Goal: Task Accomplishment & Management: Use online tool/utility

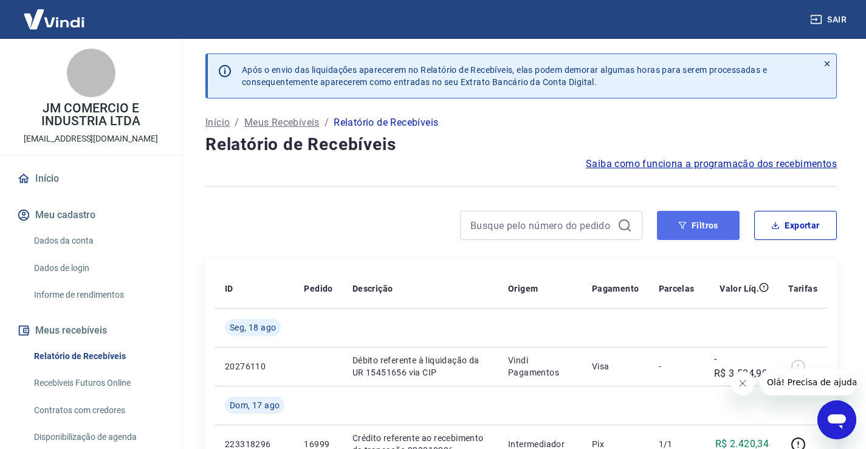
click at [694, 226] on button "Filtros" at bounding box center [698, 225] width 83 height 29
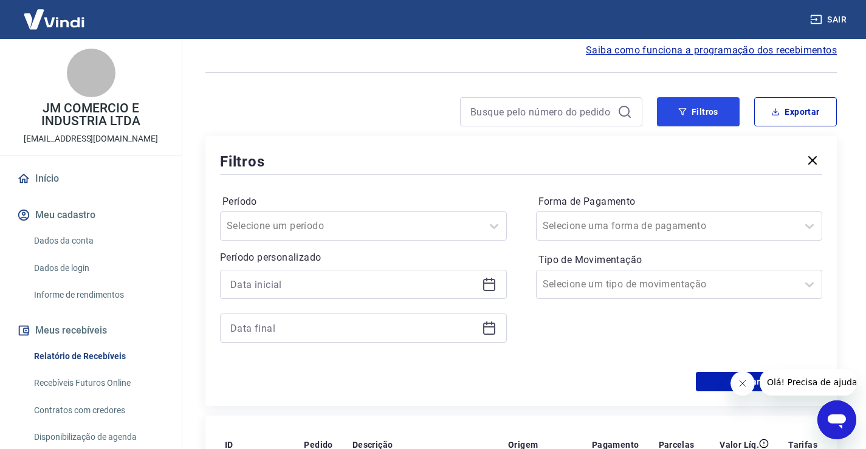
scroll to position [122, 0]
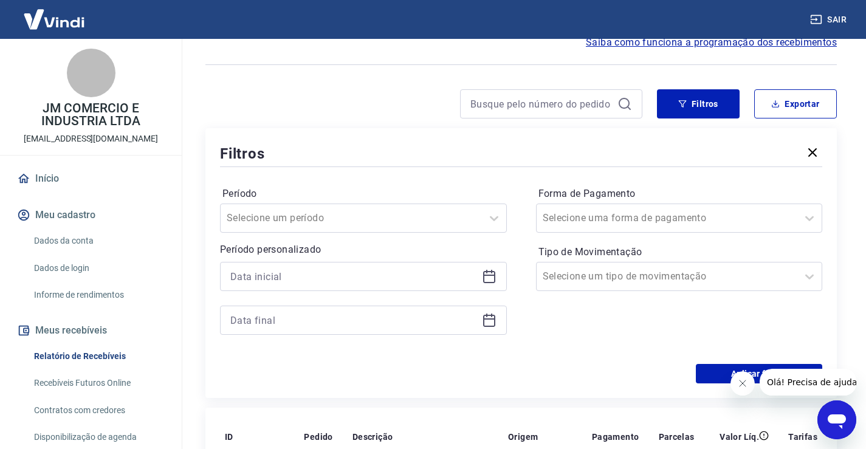
click at [492, 275] on icon at bounding box center [489, 275] width 12 height 1
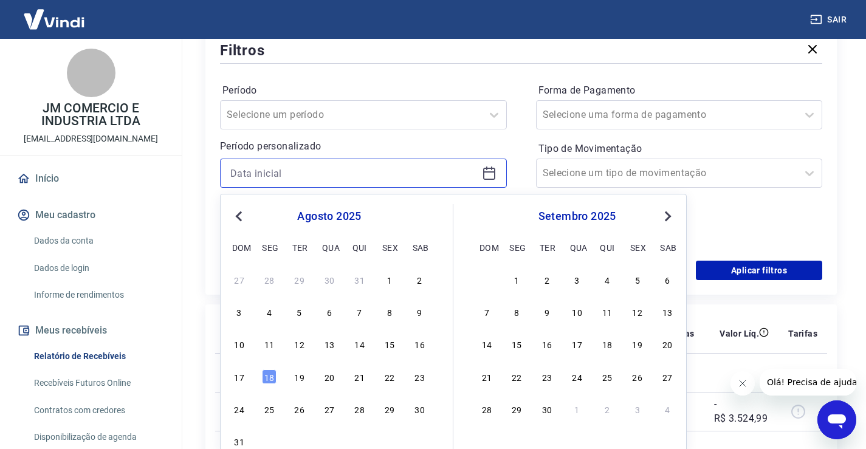
scroll to position [243, 0]
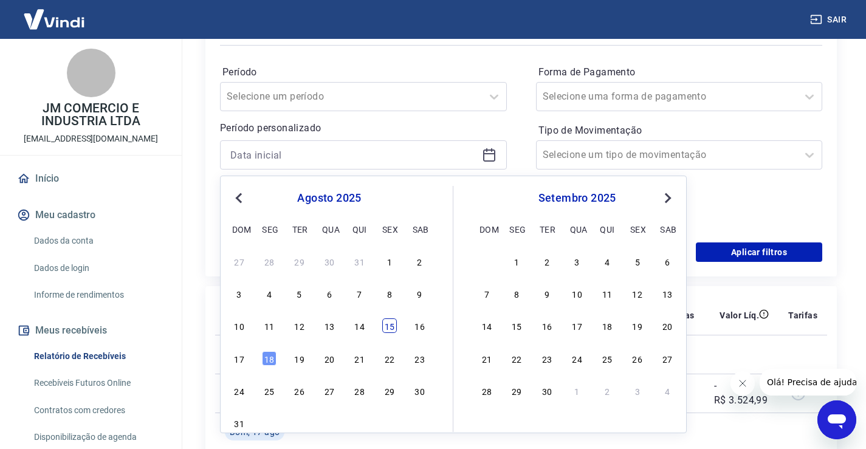
click at [390, 325] on div "15" at bounding box center [389, 326] width 15 height 15
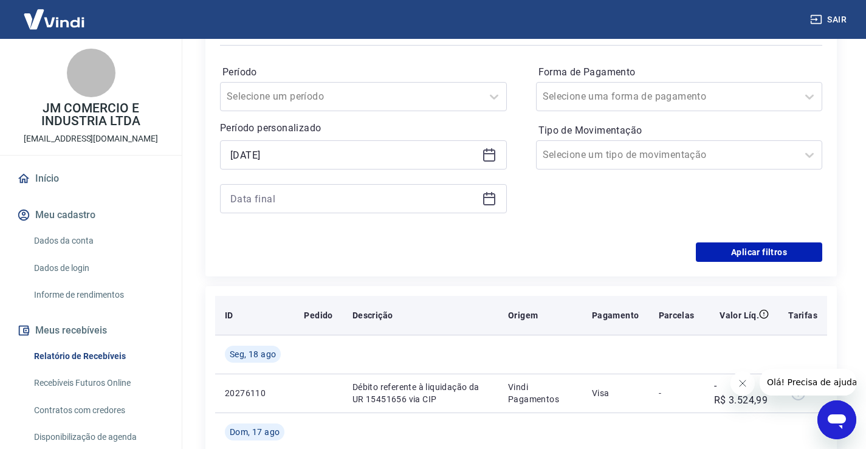
type input "15/08/2025"
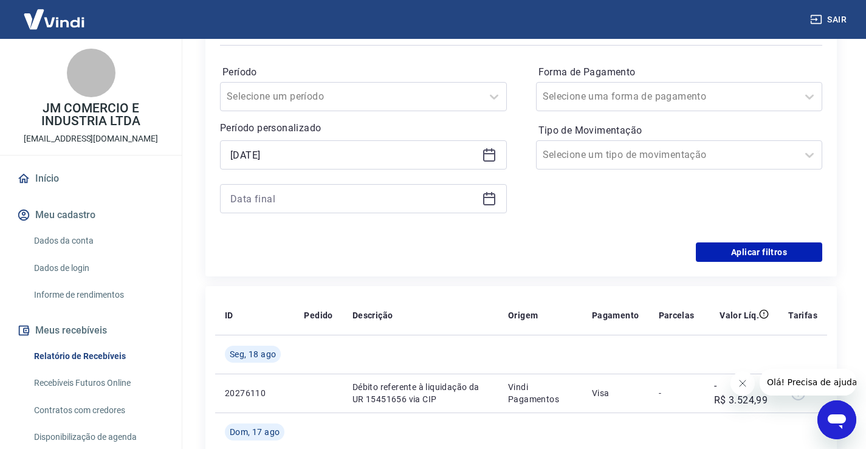
click at [489, 199] on icon at bounding box center [489, 199] width 15 height 15
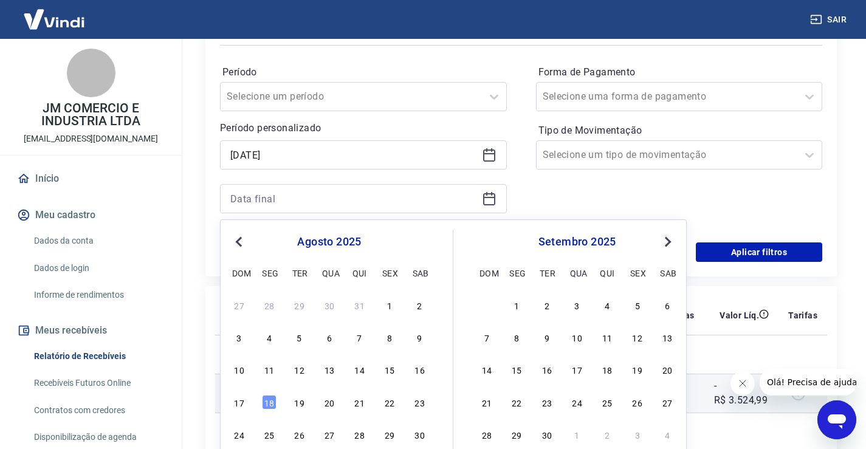
click at [268, 406] on div "18" at bounding box center [269, 402] width 15 height 15
type input "18/08/2025"
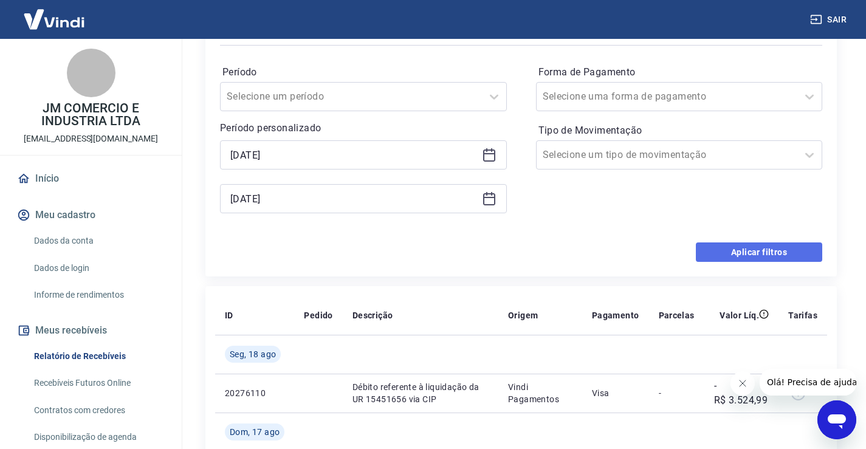
click at [755, 247] on button "Aplicar filtros" at bounding box center [759, 252] width 126 height 19
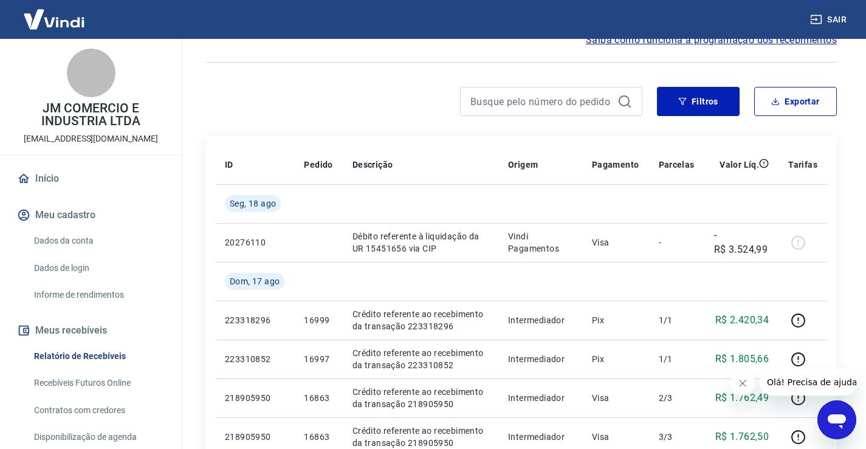
scroll to position [61, 0]
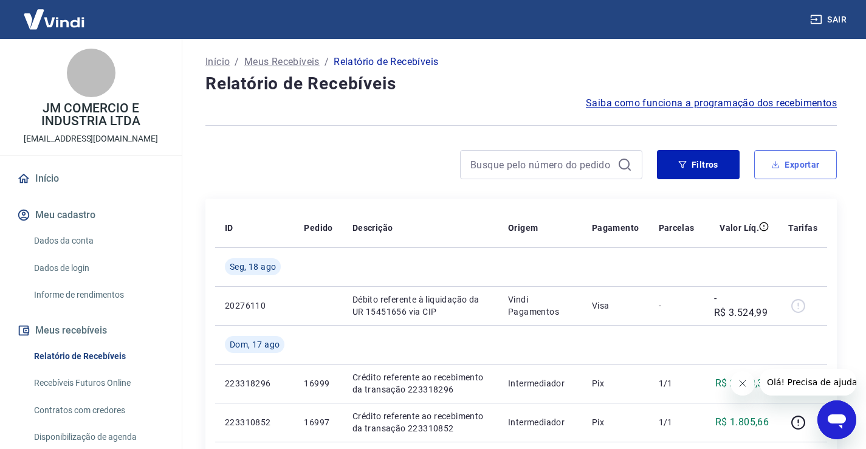
click at [793, 165] on button "Exportar" at bounding box center [796, 164] width 83 height 29
type input "15/08/2025"
type input "18/08/2025"
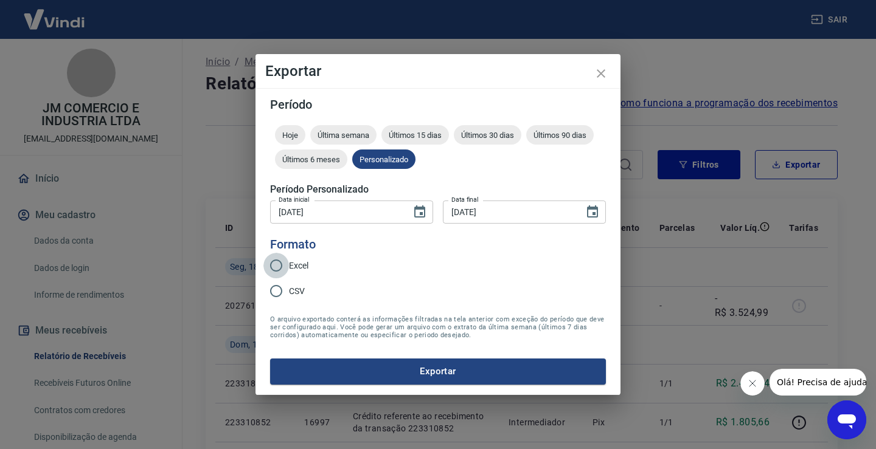
click at [278, 261] on input "Excel" at bounding box center [276, 266] width 26 height 26
radio input "true"
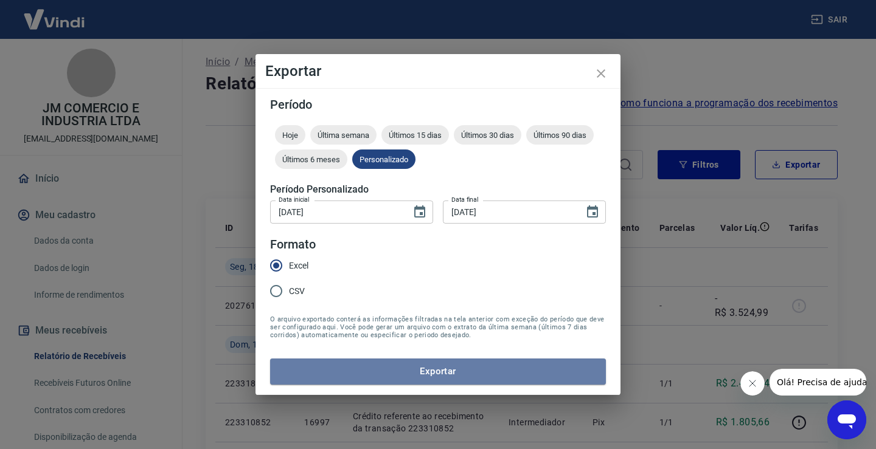
click at [440, 371] on button "Exportar" at bounding box center [438, 372] width 336 height 26
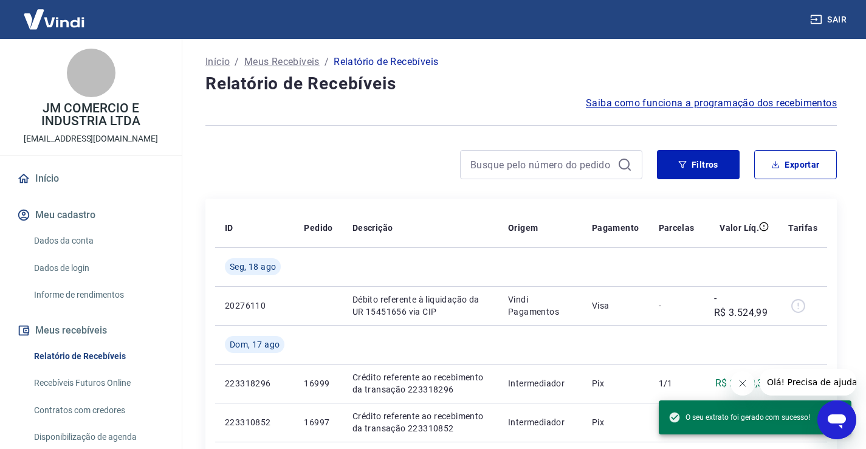
click at [524, 72] on h4 "Relatório de Recebíveis" at bounding box center [522, 84] width 632 height 24
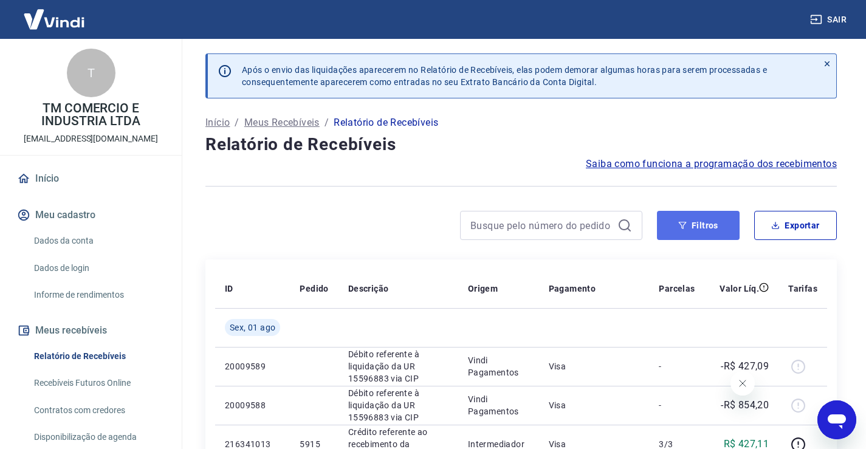
click at [698, 230] on button "Filtros" at bounding box center [698, 225] width 83 height 29
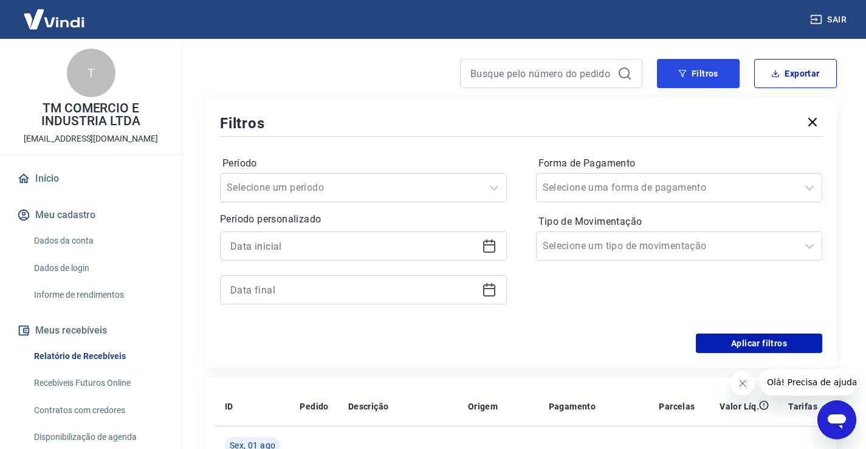
scroll to position [182, 0]
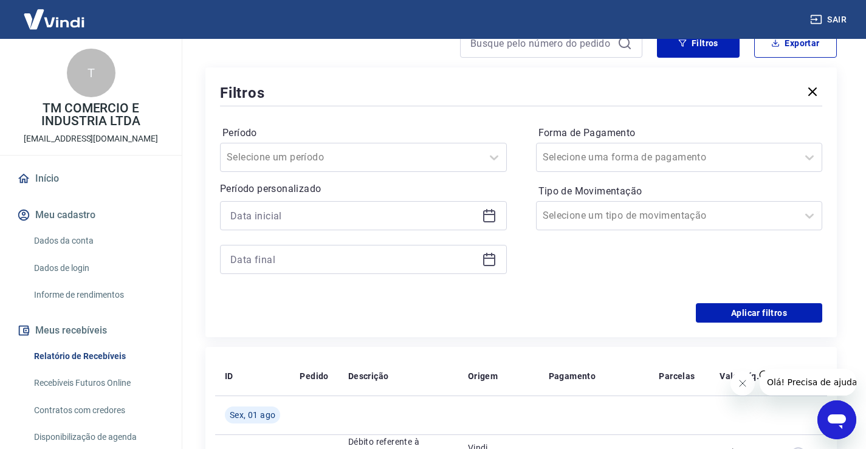
click at [486, 215] on icon at bounding box center [489, 214] width 12 height 1
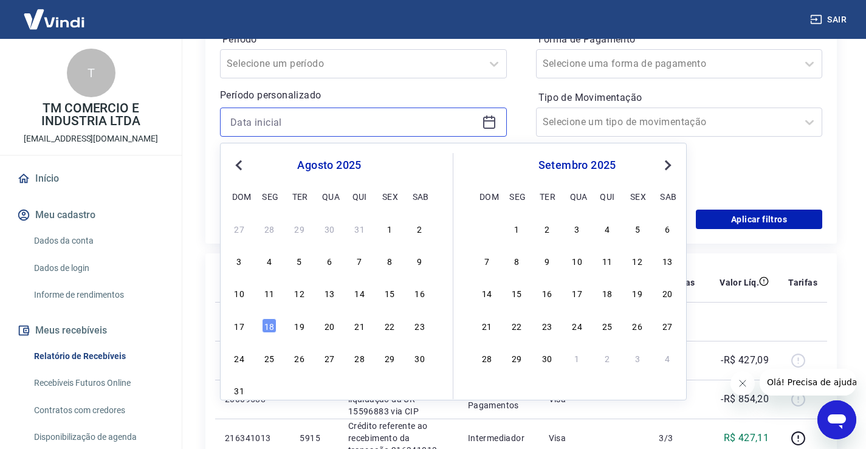
scroll to position [304, 0]
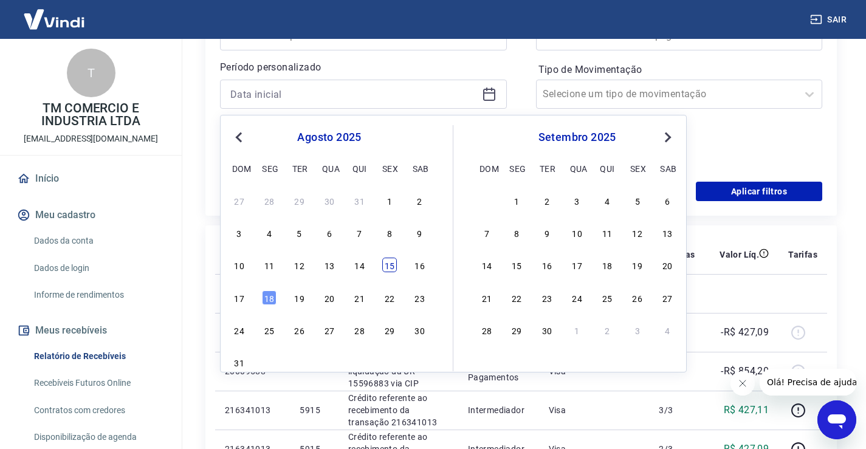
click at [390, 266] on div "15" at bounding box center [389, 265] width 15 height 15
type input "15/08/2025"
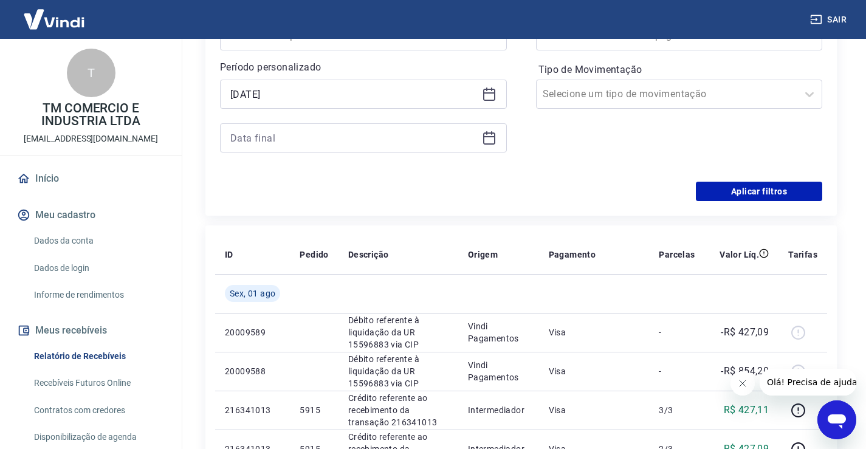
click at [488, 134] on icon at bounding box center [489, 138] width 15 height 15
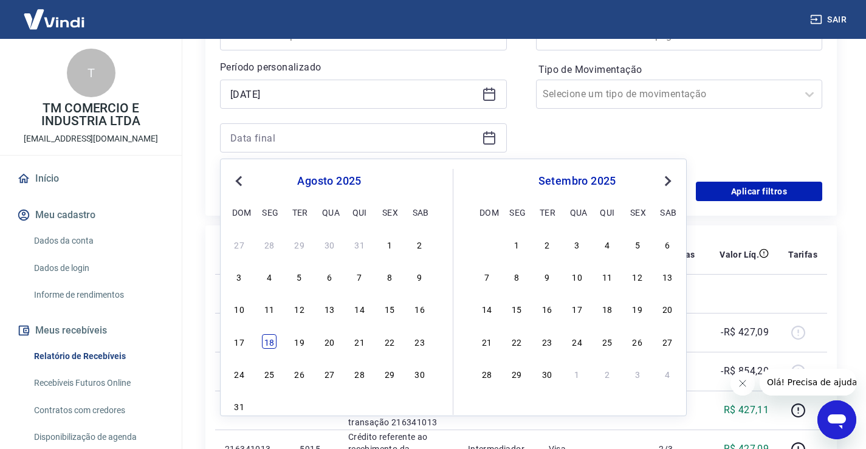
click at [269, 344] on div "18" at bounding box center [269, 341] width 15 height 15
type input "18/08/2025"
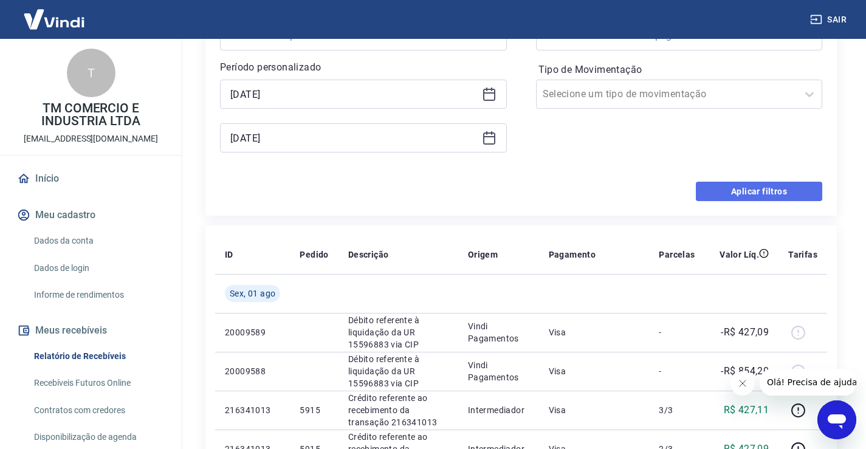
click at [760, 190] on button "Aplicar filtros" at bounding box center [759, 191] width 126 height 19
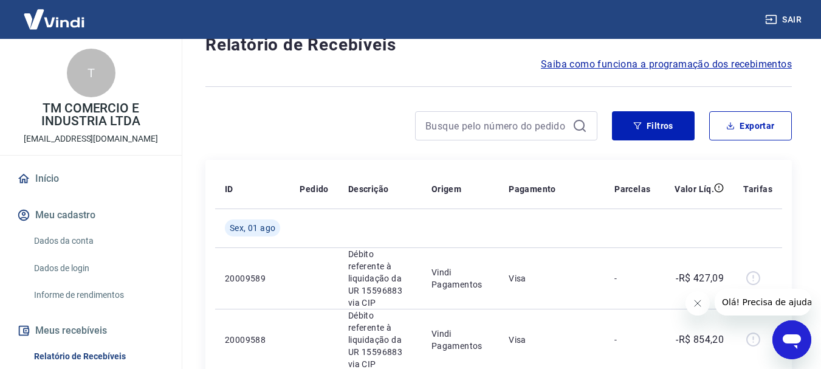
scroll to position [122, 0]
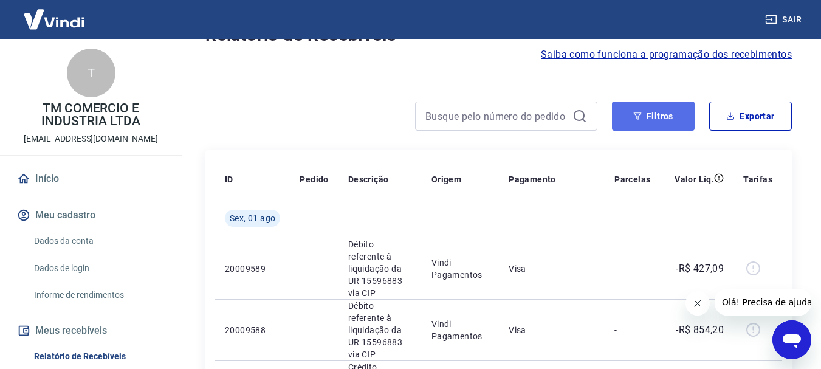
click at [657, 112] on button "Filtros" at bounding box center [653, 116] width 83 height 29
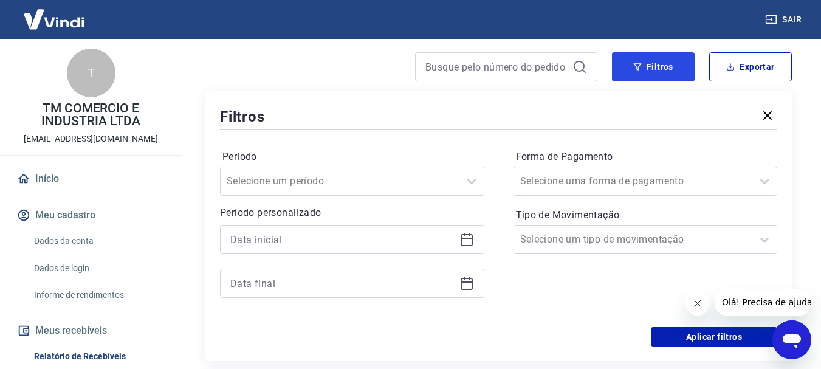
scroll to position [243, 0]
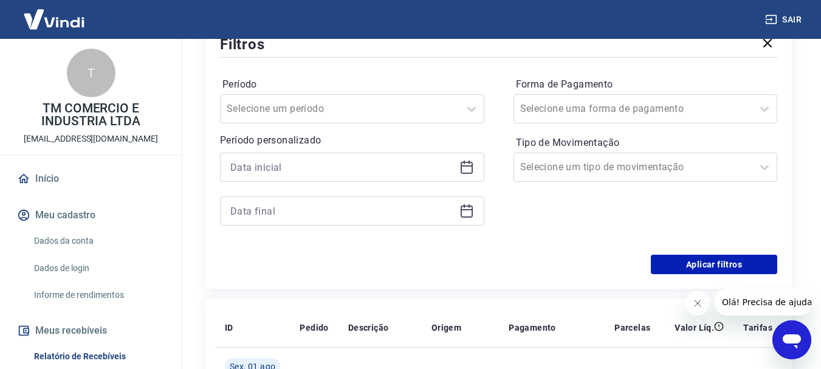
click at [466, 165] on icon at bounding box center [467, 167] width 15 height 15
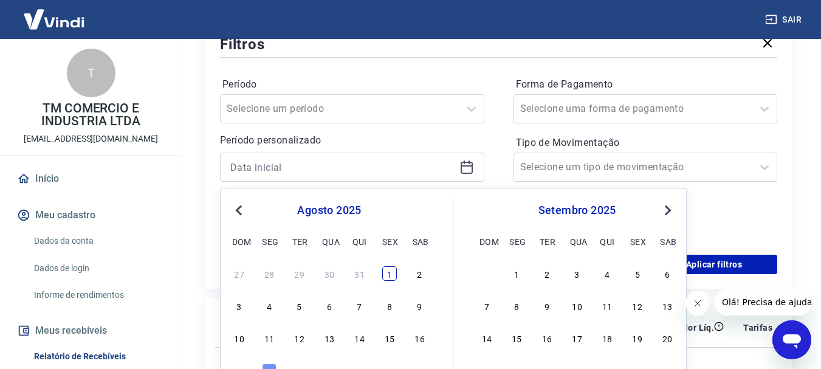
click at [390, 276] on div "1" at bounding box center [389, 273] width 15 height 15
type input "[DATE]"
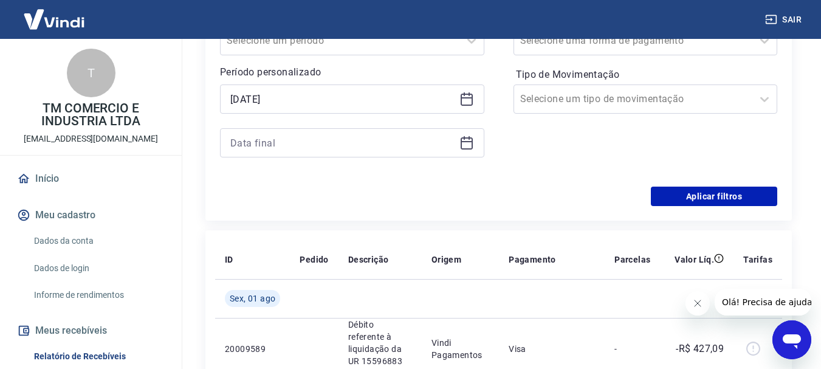
scroll to position [304, 0]
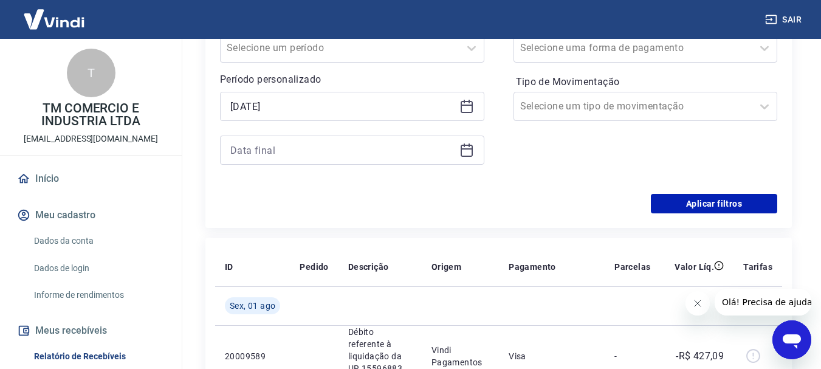
click at [462, 149] on icon at bounding box center [467, 150] width 15 height 15
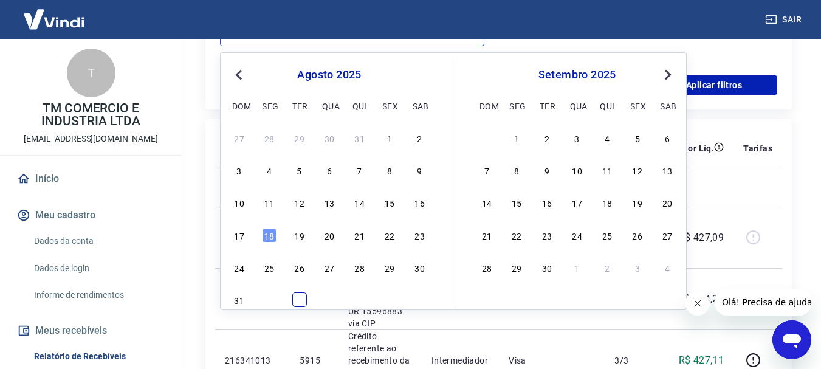
scroll to position [426, 0]
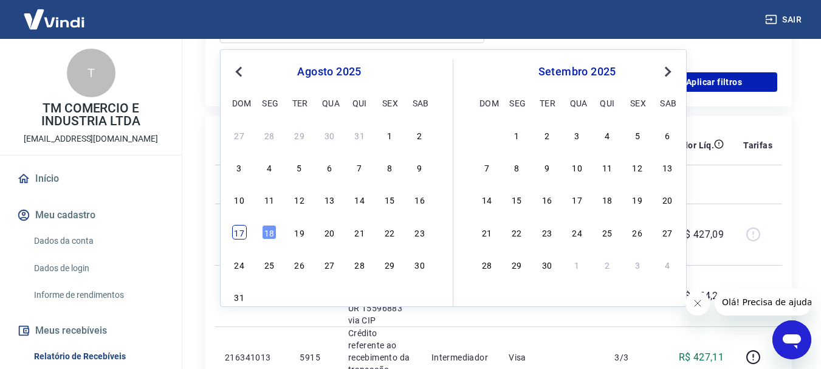
click at [239, 232] on div "17" at bounding box center [239, 232] width 15 height 15
type input "[DATE]"
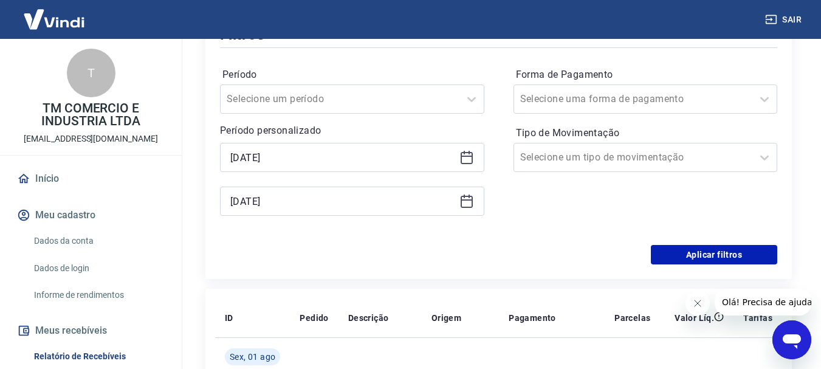
scroll to position [243, 0]
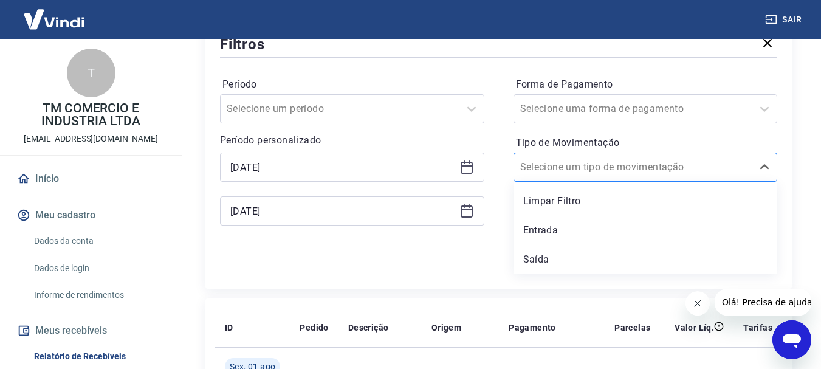
click at [587, 166] on input "Tipo de Movimentação" at bounding box center [581, 167] width 123 height 15
click at [561, 232] on div "Entrada" at bounding box center [646, 230] width 264 height 24
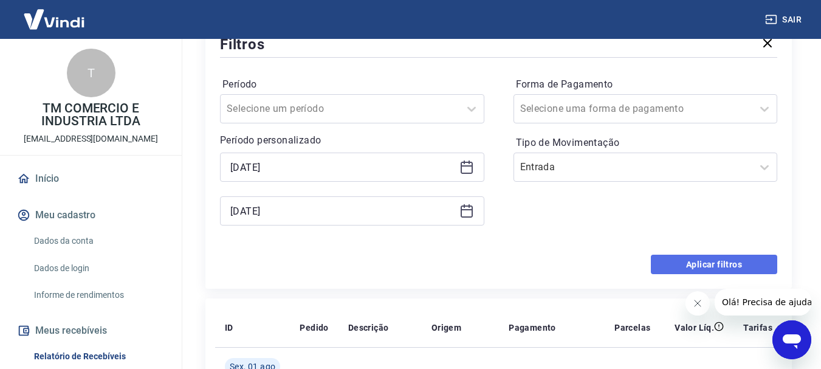
click at [700, 262] on button "Aplicar filtros" at bounding box center [714, 264] width 126 height 19
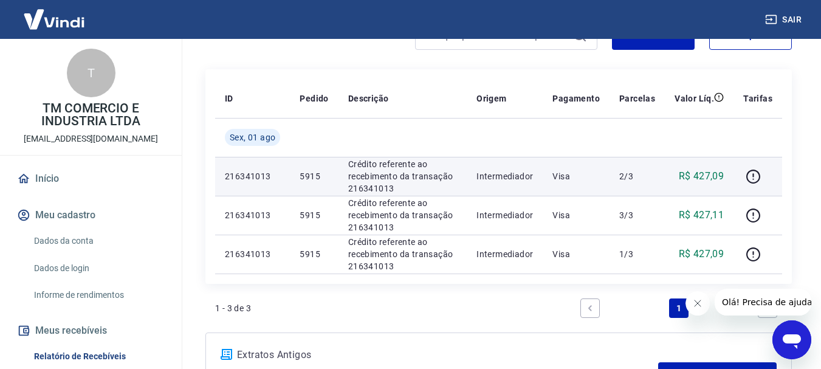
scroll to position [122, 0]
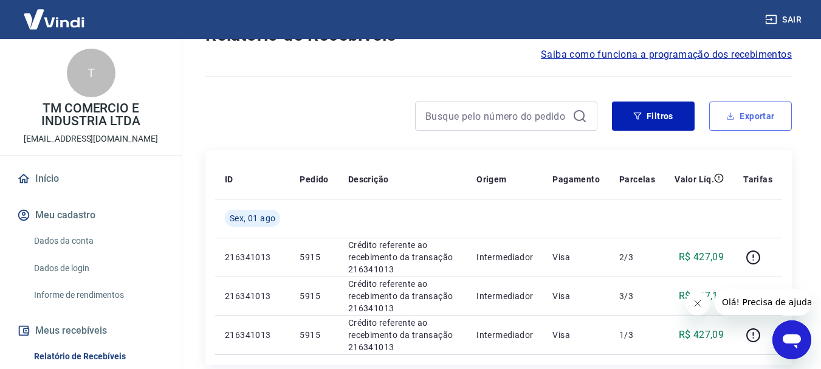
click at [764, 119] on button "Exportar" at bounding box center [751, 116] width 83 height 29
type input "[DATE]"
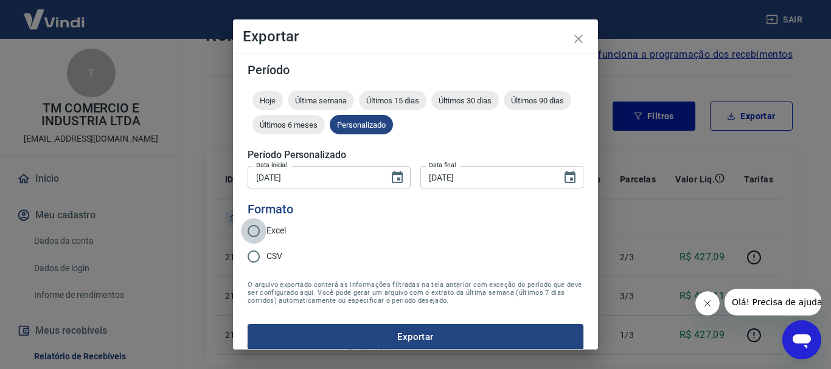
click at [250, 229] on input "Excel" at bounding box center [254, 231] width 26 height 26
radio input "true"
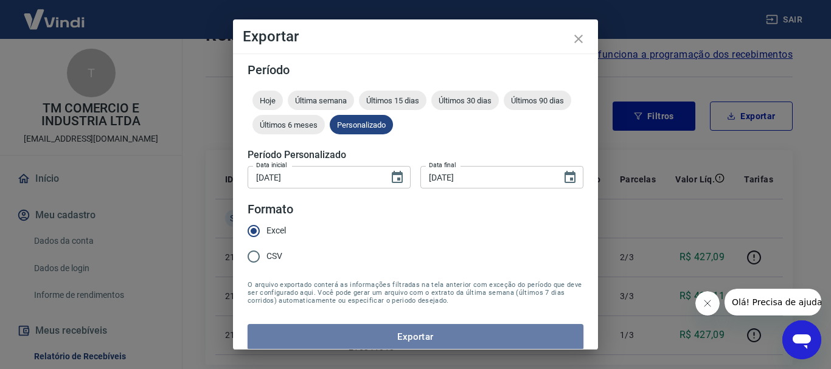
click at [417, 337] on button "Exportar" at bounding box center [415, 337] width 336 height 26
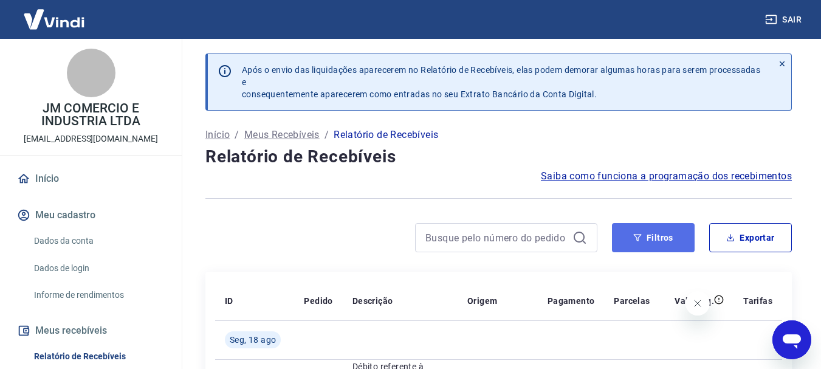
click at [621, 237] on button "Filtros" at bounding box center [653, 237] width 83 height 29
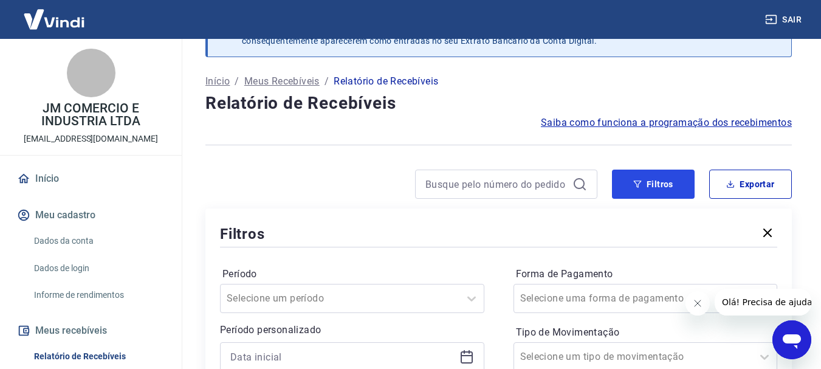
scroll to position [122, 0]
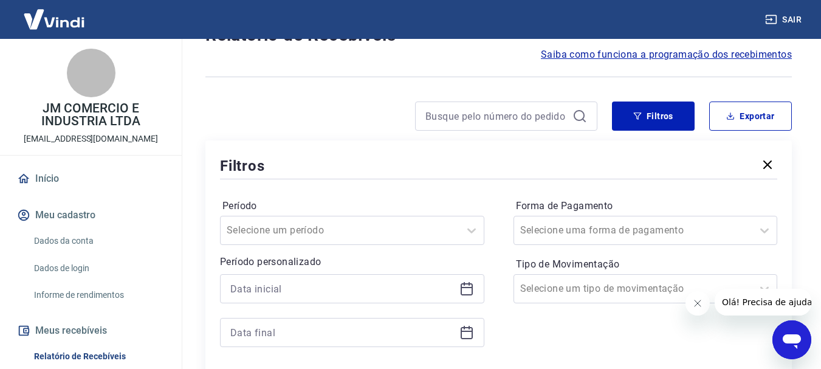
click at [471, 289] on icon at bounding box center [467, 289] width 15 height 15
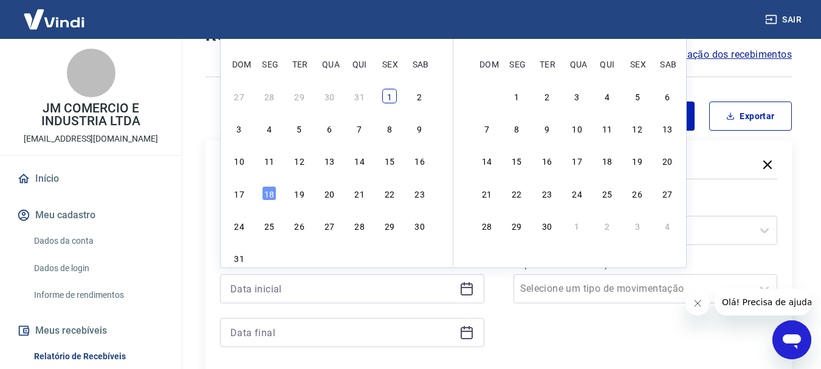
click at [388, 102] on div "1" at bounding box center [389, 96] width 15 height 15
type input "[DATE]"
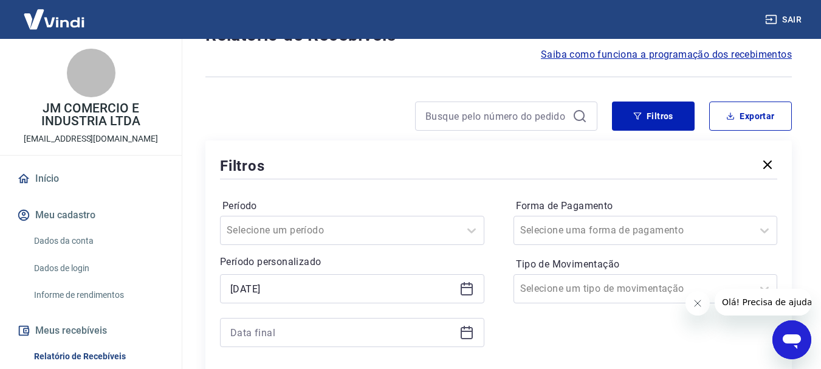
click at [465, 337] on icon at bounding box center [467, 332] width 15 height 15
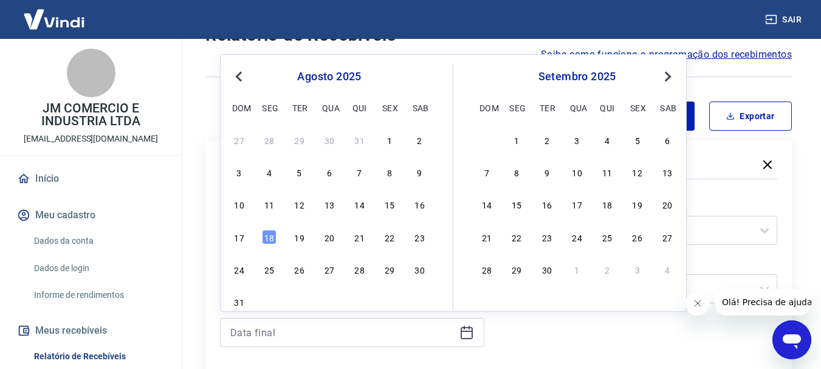
click at [240, 239] on div "17" at bounding box center [239, 237] width 15 height 15
type input "[DATE]"
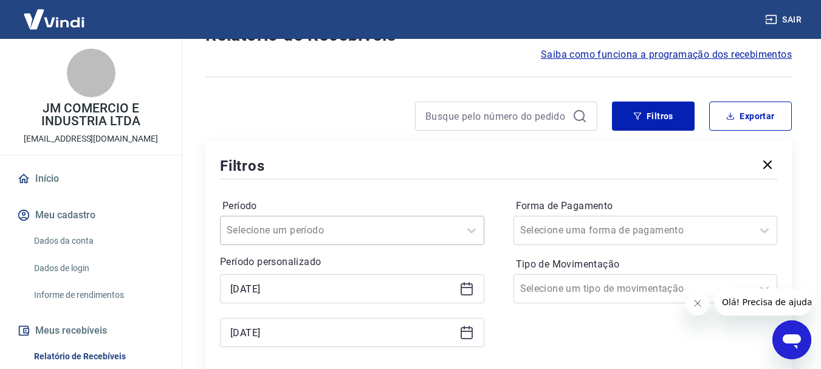
scroll to position [182, 0]
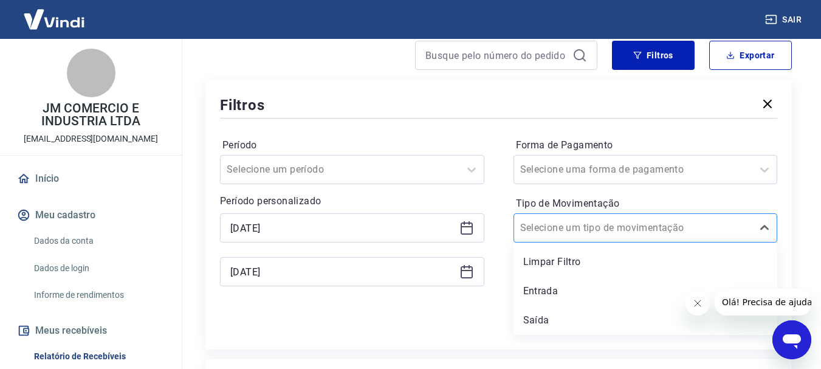
click at [533, 232] on input "Tipo de Movimentação" at bounding box center [581, 228] width 123 height 15
click at [536, 290] on div "Entrada" at bounding box center [646, 291] width 264 height 24
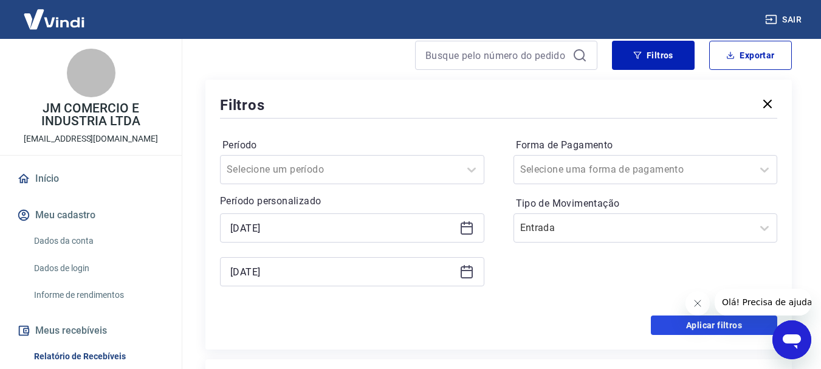
drag, startPoint x: 723, startPoint y: 333, endPoint x: 714, endPoint y: 325, distance: 12.1
click at [722, 333] on button "Aplicar filtros" at bounding box center [714, 325] width 126 height 19
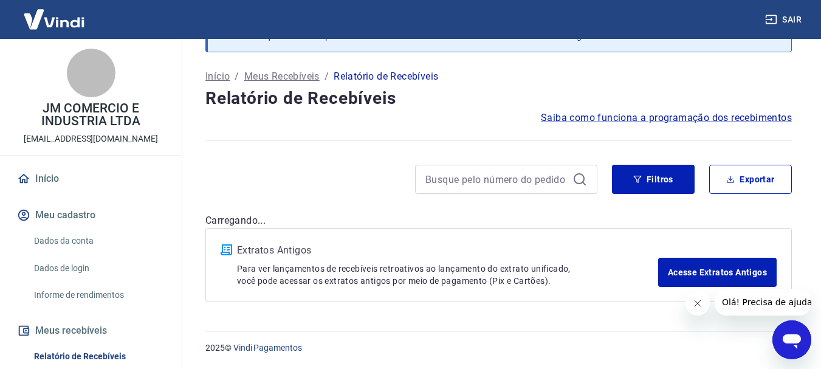
scroll to position [182, 0]
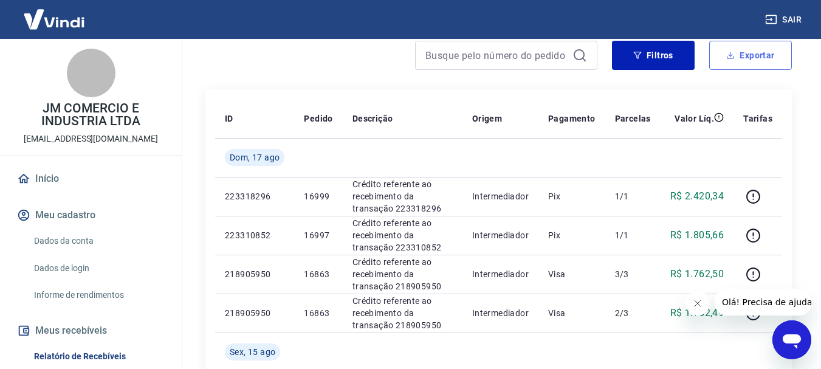
click at [755, 52] on button "Exportar" at bounding box center [751, 55] width 83 height 29
type input "[DATE]"
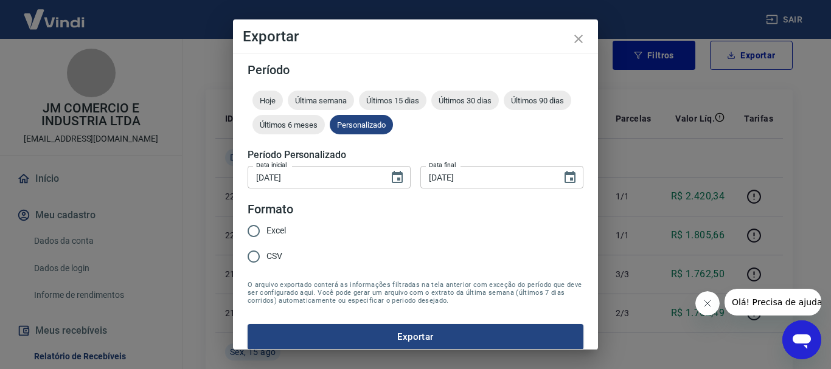
drag, startPoint x: 254, startPoint y: 227, endPoint x: 263, endPoint y: 234, distance: 11.3
click at [254, 228] on input "Excel" at bounding box center [254, 231] width 26 height 26
radio input "true"
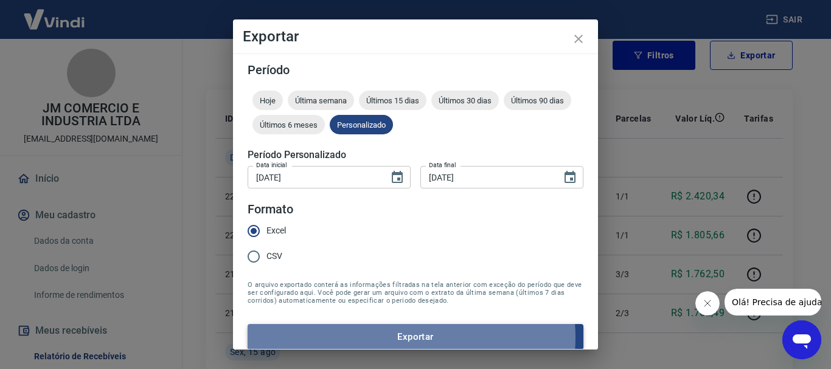
click at [399, 337] on button "Exportar" at bounding box center [415, 337] width 336 height 26
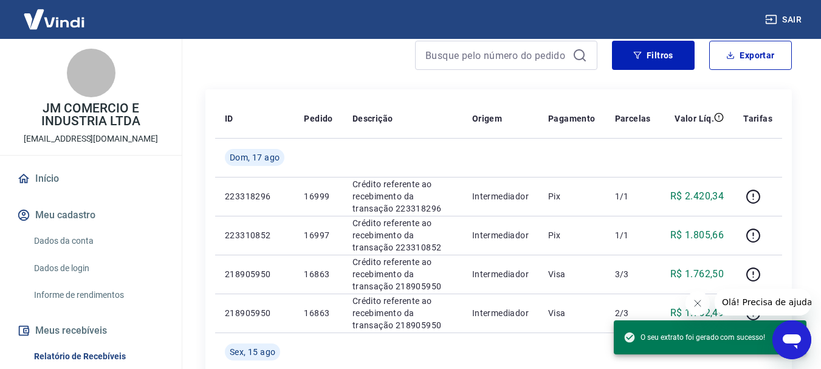
click at [713, 339] on span "O seu extrato foi gerado com sucesso!" at bounding box center [695, 337] width 142 height 12
